Goal: Transaction & Acquisition: Purchase product/service

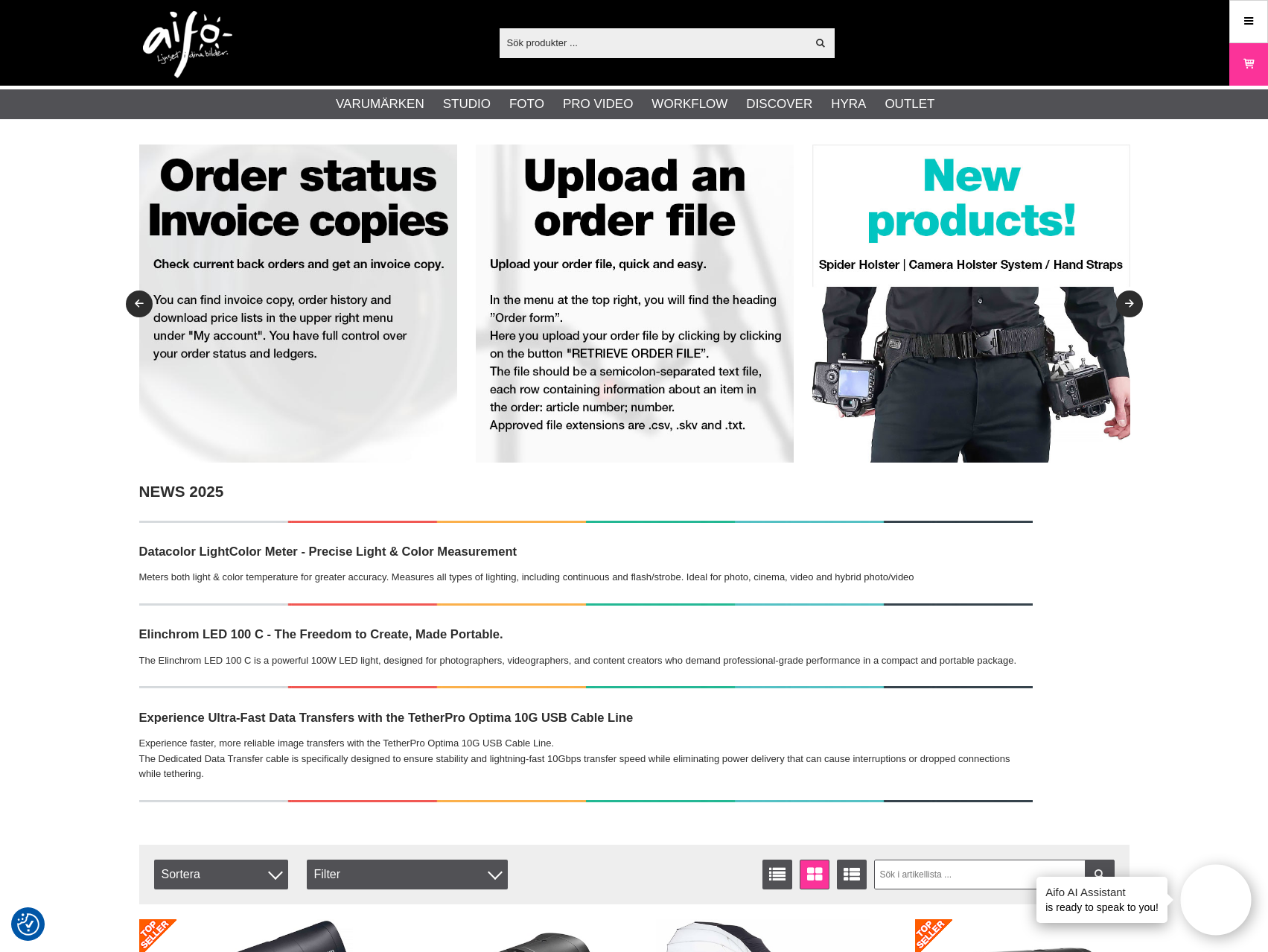
click at [686, 40] on input "text" at bounding box center [653, 42] width 307 height 23
paste input "D-Lite RX 4"
type input "D-Lite RX 4"
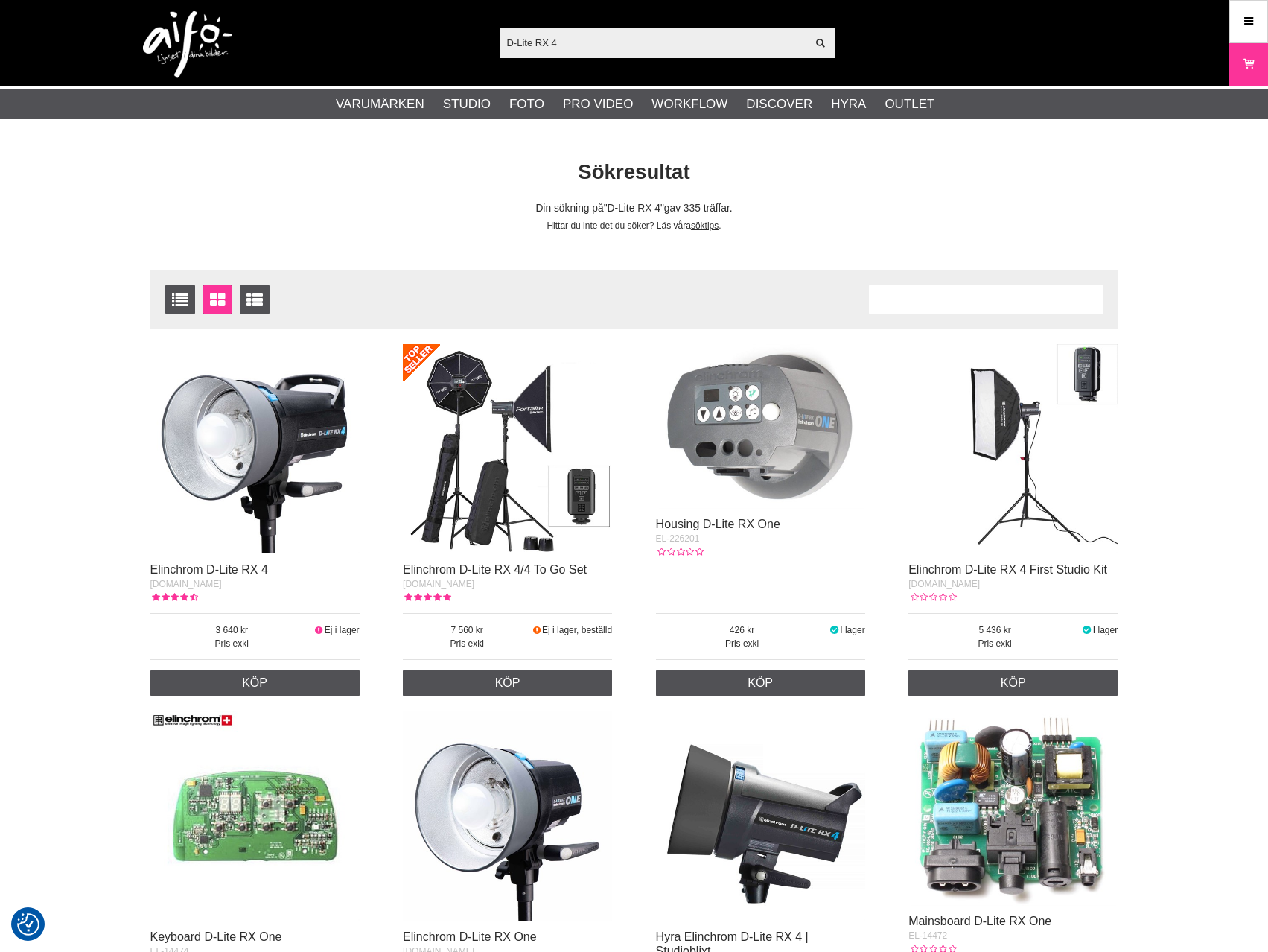
click at [259, 468] on img at bounding box center [255, 448] width 209 height 209
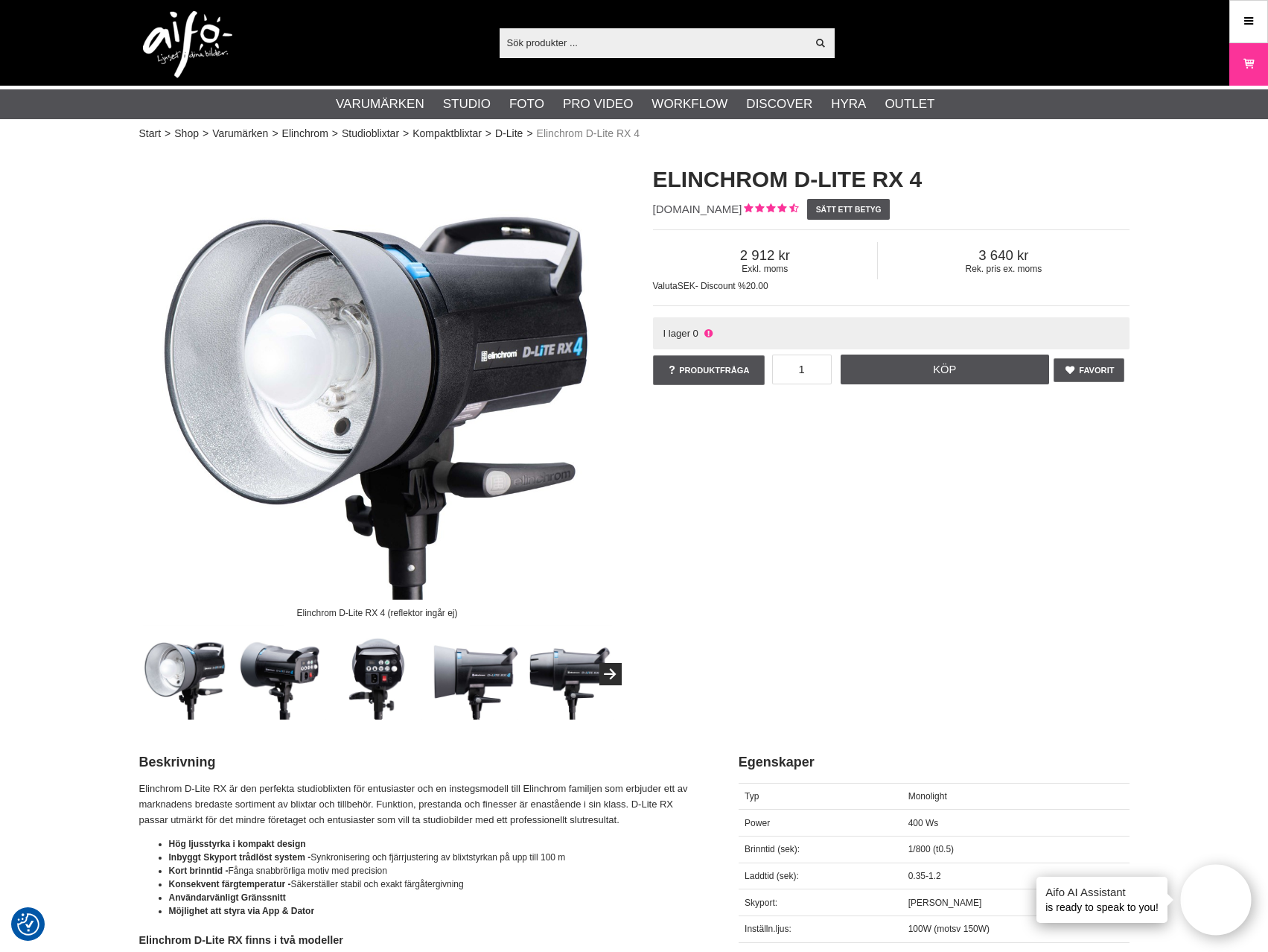
scroll to position [298, 0]
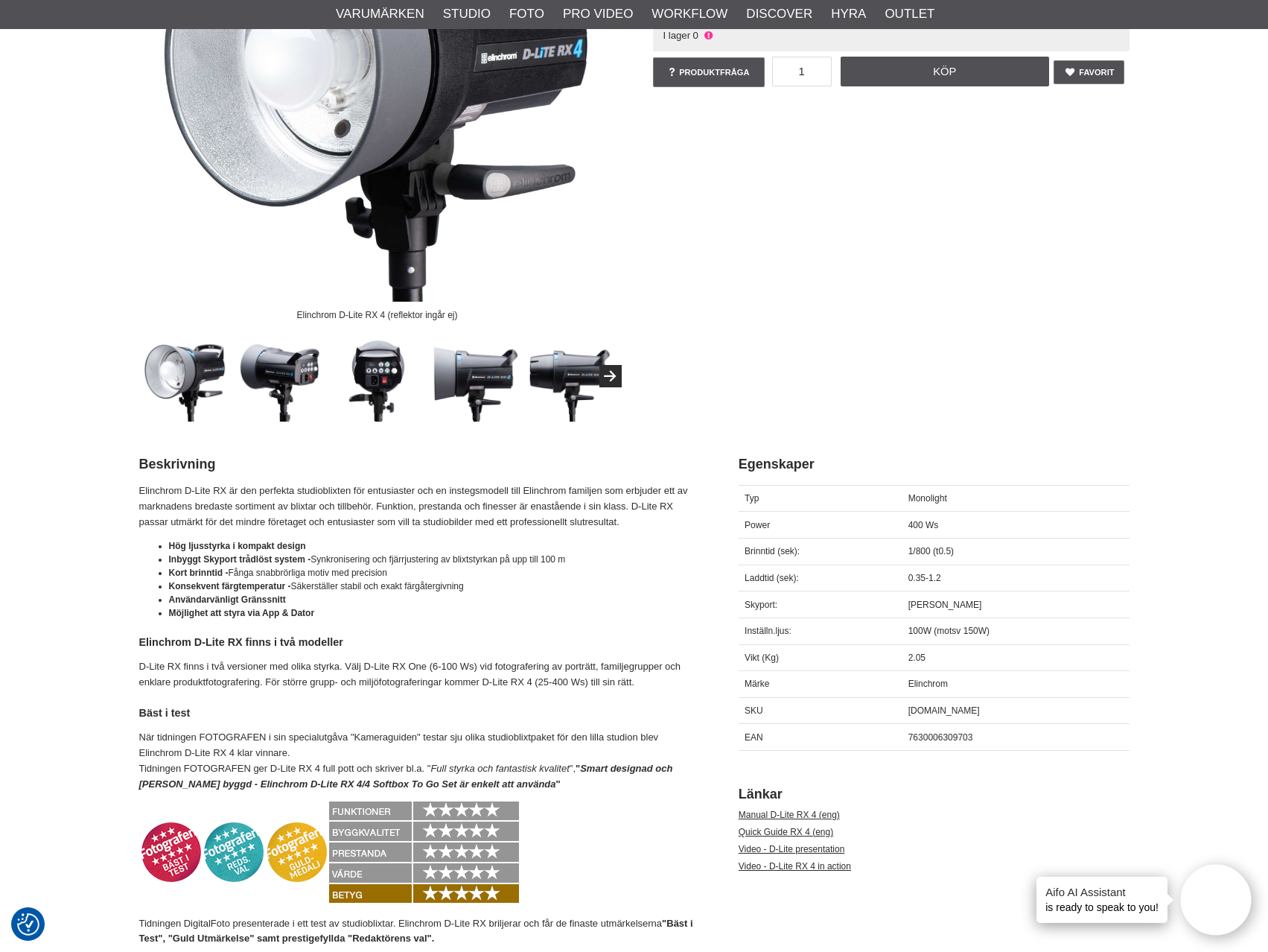
drag, startPoint x: 982, startPoint y: 732, endPoint x: 964, endPoint y: 740, distance: 19.7
click at [982, 731] on div "7630006309703" at bounding box center [1015, 737] width 227 height 27
click at [952, 741] on span "7630006309703" at bounding box center [941, 737] width 65 height 11
copy span "7630006309703"
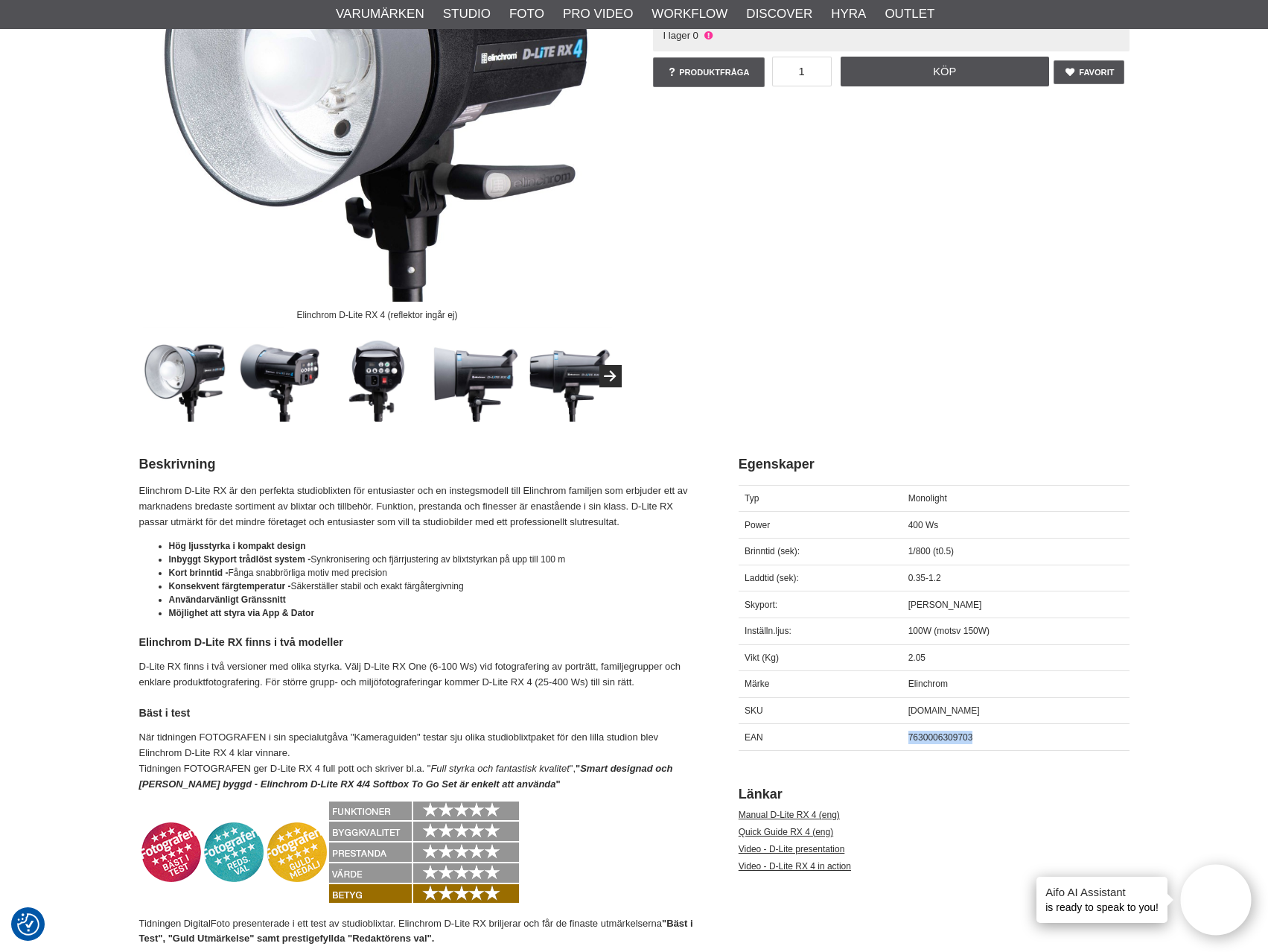
click at [934, 741] on span "7630006309703" at bounding box center [941, 737] width 65 height 11
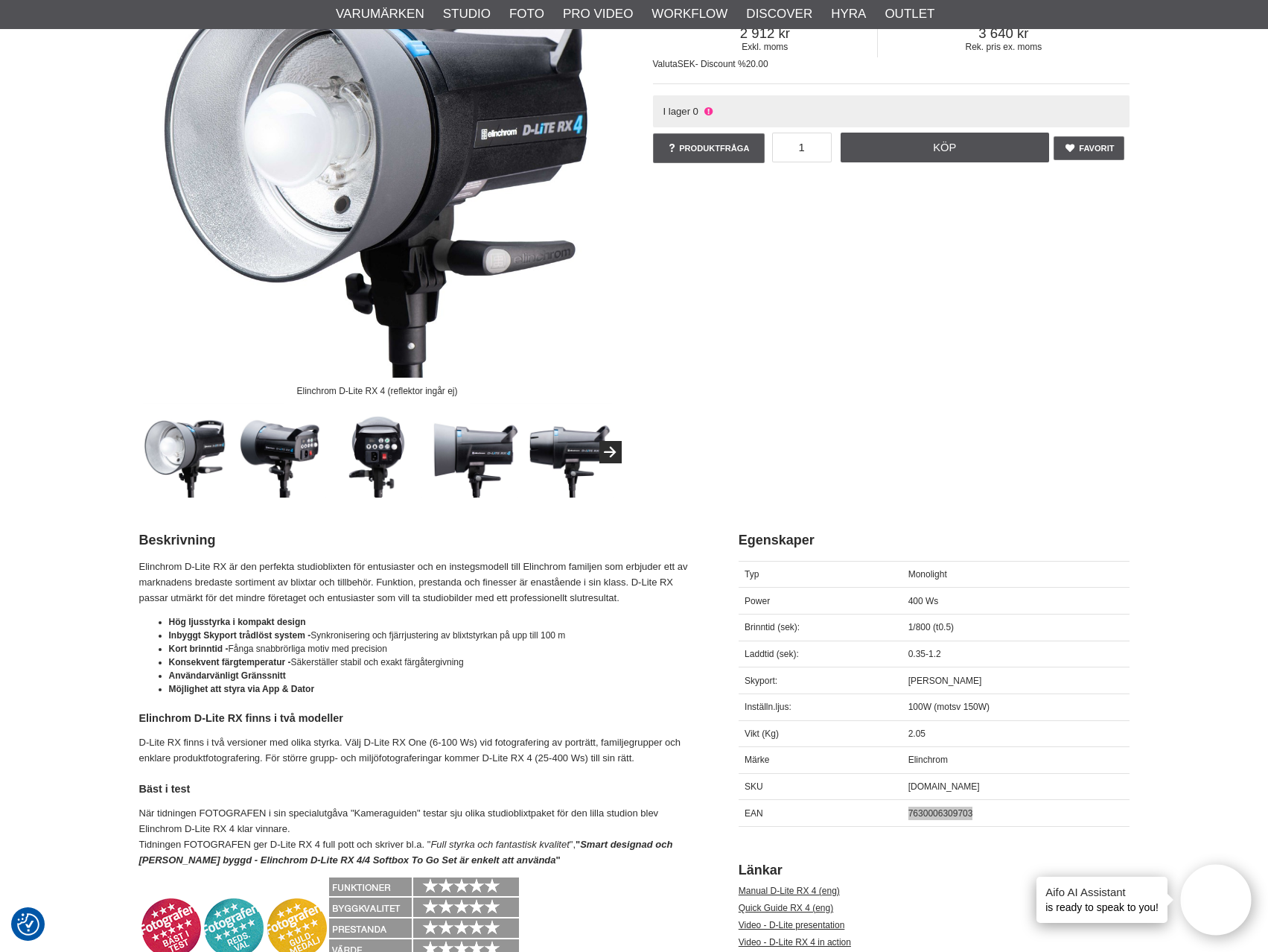
scroll to position [0, 0]
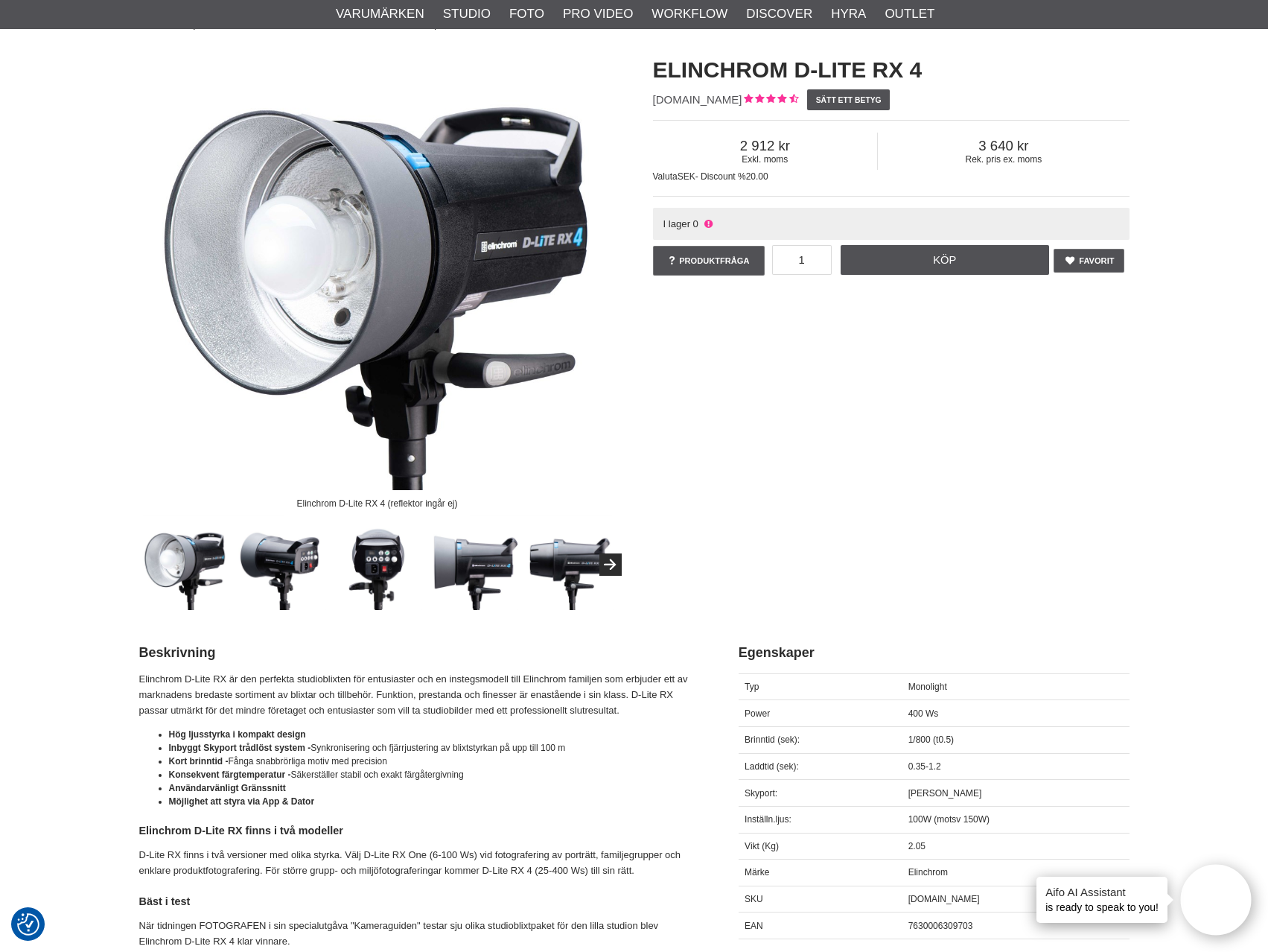
scroll to position [149, 0]
